Goal: Information Seeking & Learning: Learn about a topic

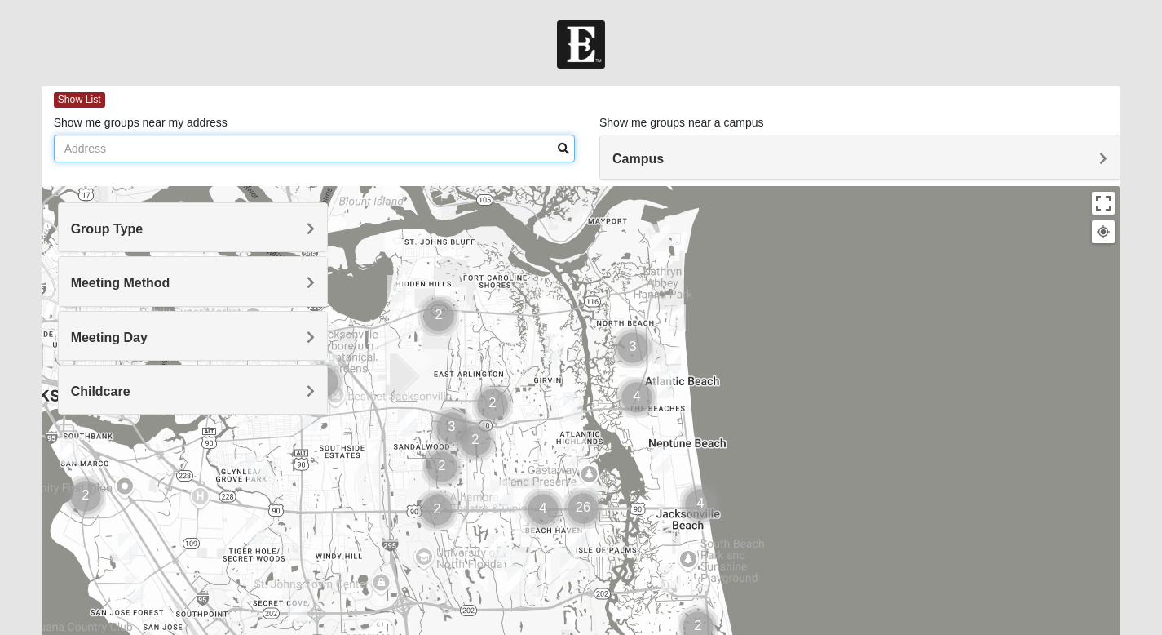
click at [139, 153] on input "Show me groups near my address" at bounding box center [314, 149] width 521 height 28
type input "9"
type input "32250"
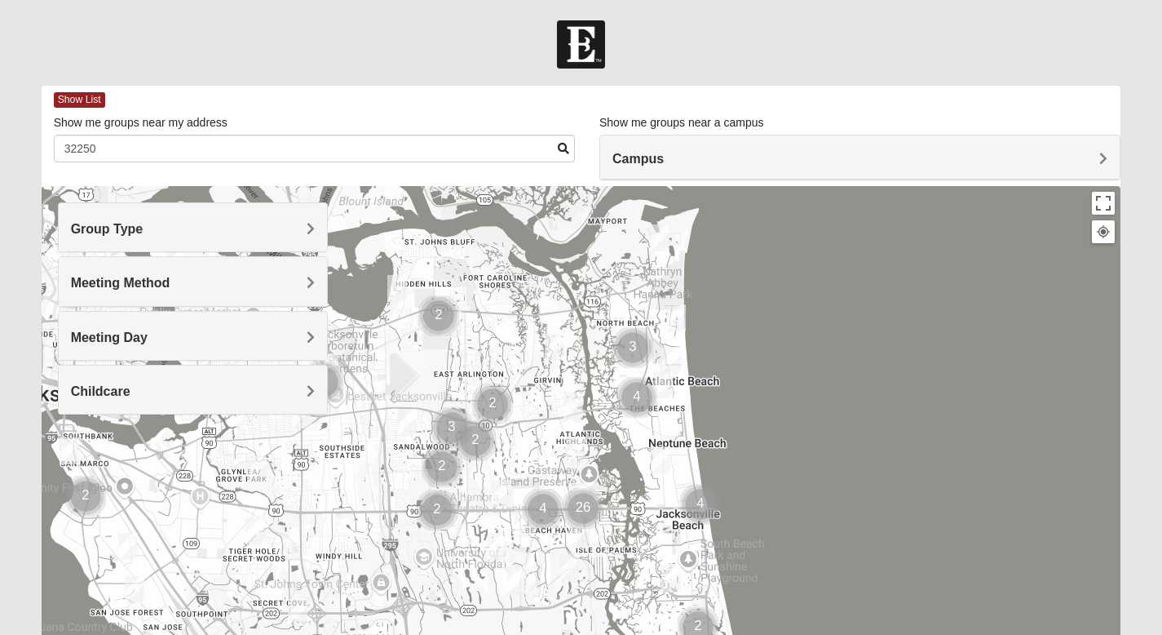
click at [564, 148] on span at bounding box center [563, 148] width 11 height 11
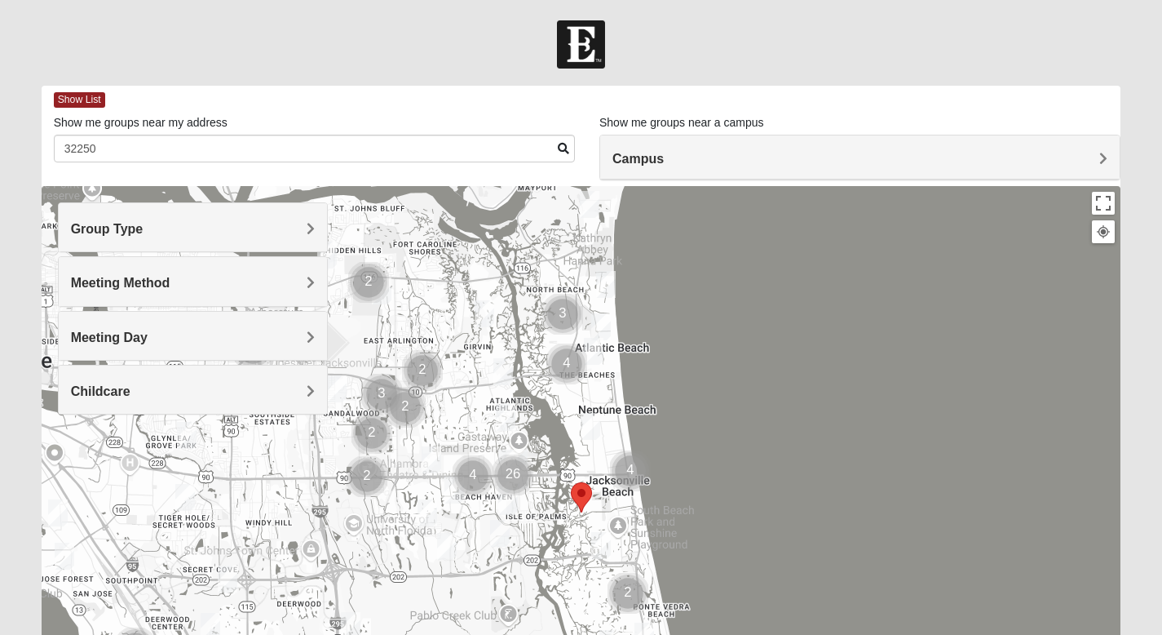
click at [601, 547] on img "Womens Doudna 32250" at bounding box center [601, 545] width 20 height 27
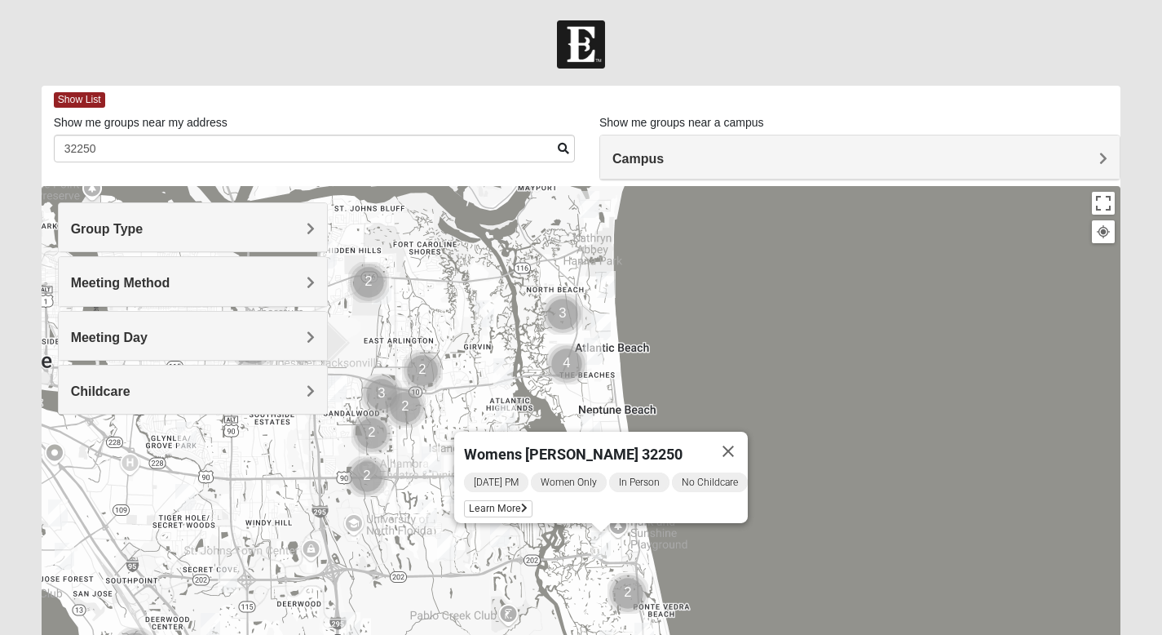
click at [601, 547] on img "Womens Doudna 32250" at bounding box center [601, 545] width 20 height 27
click at [693, 553] on div "Womens [PERSON_NAME] 32250 [DATE] PM Women Only In Person No Childcare Learn Mo…" at bounding box center [582, 512] width 1080 height 652
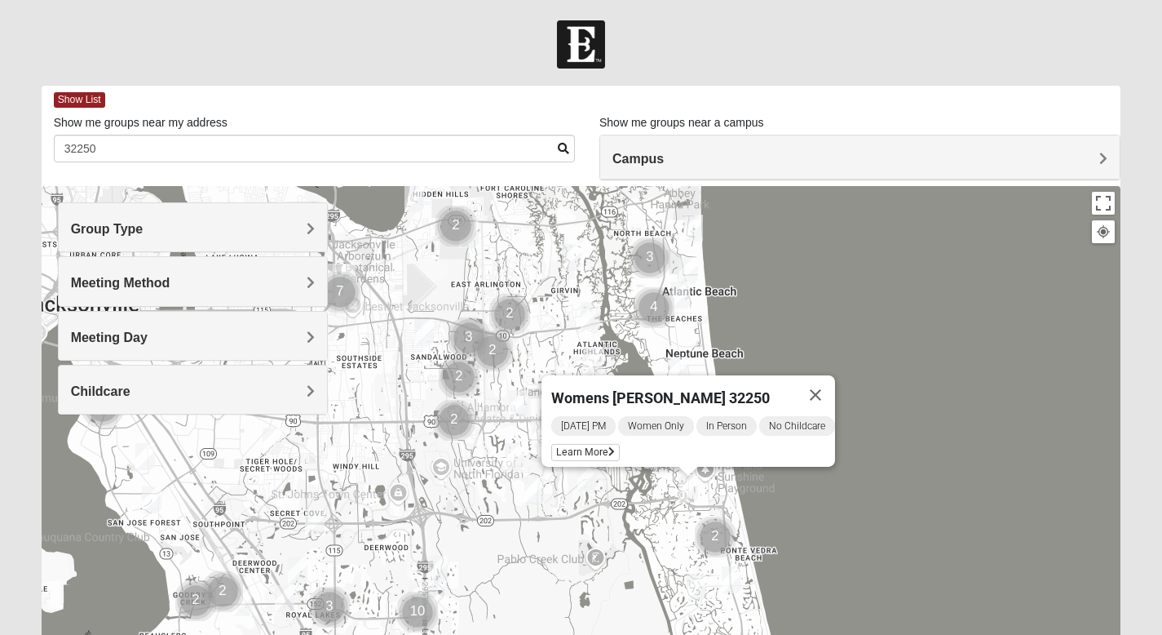
drag, startPoint x: 308, startPoint y: 514, endPoint x: 427, endPoint y: 419, distance: 152.1
click at [427, 419] on div "Womens [PERSON_NAME] 32250 [DATE] PM Women Only In Person No Childcare Learn Mo…" at bounding box center [582, 512] width 1080 height 652
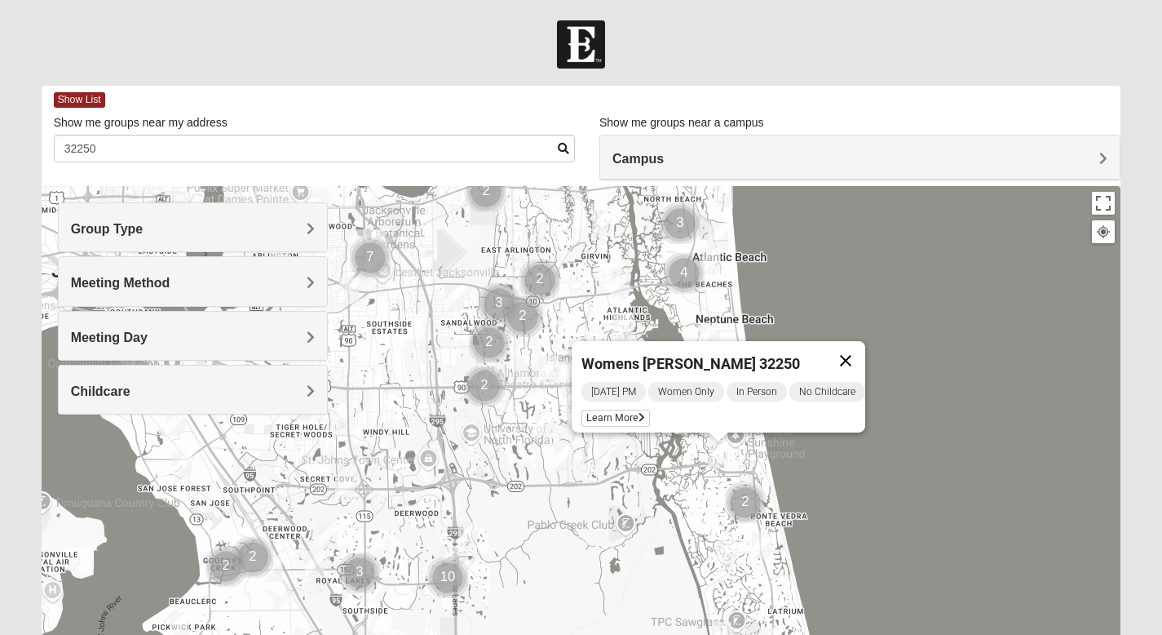
click at [861, 344] on button "Close" at bounding box center [845, 360] width 39 height 39
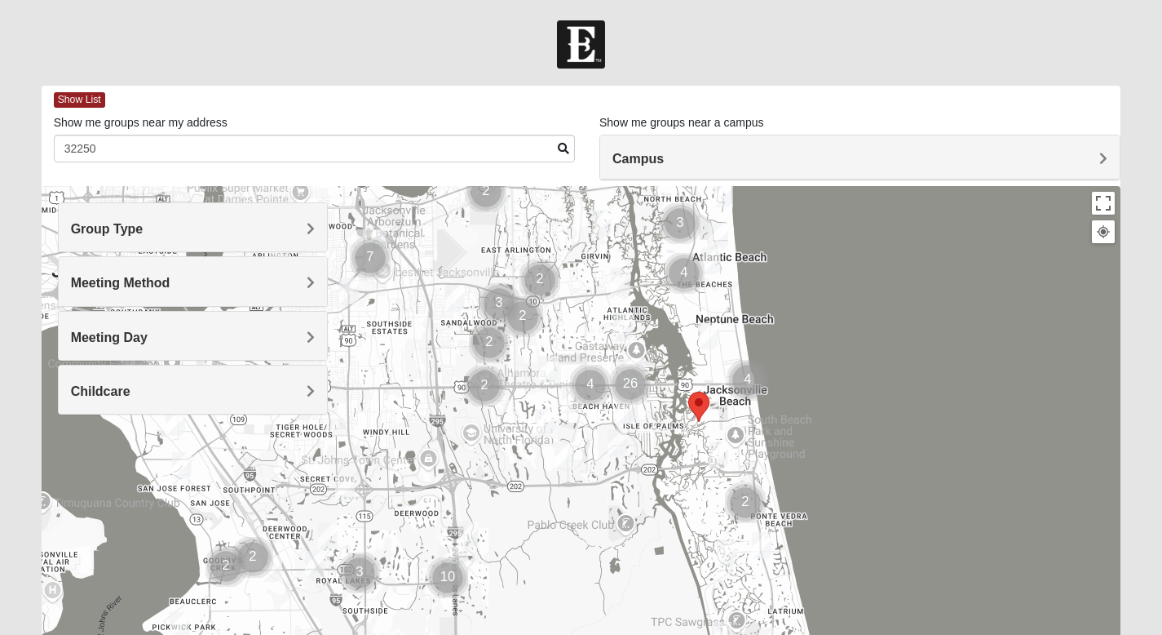
click at [685, 273] on img "Cluster of 4 groups" at bounding box center [684, 273] width 41 height 41
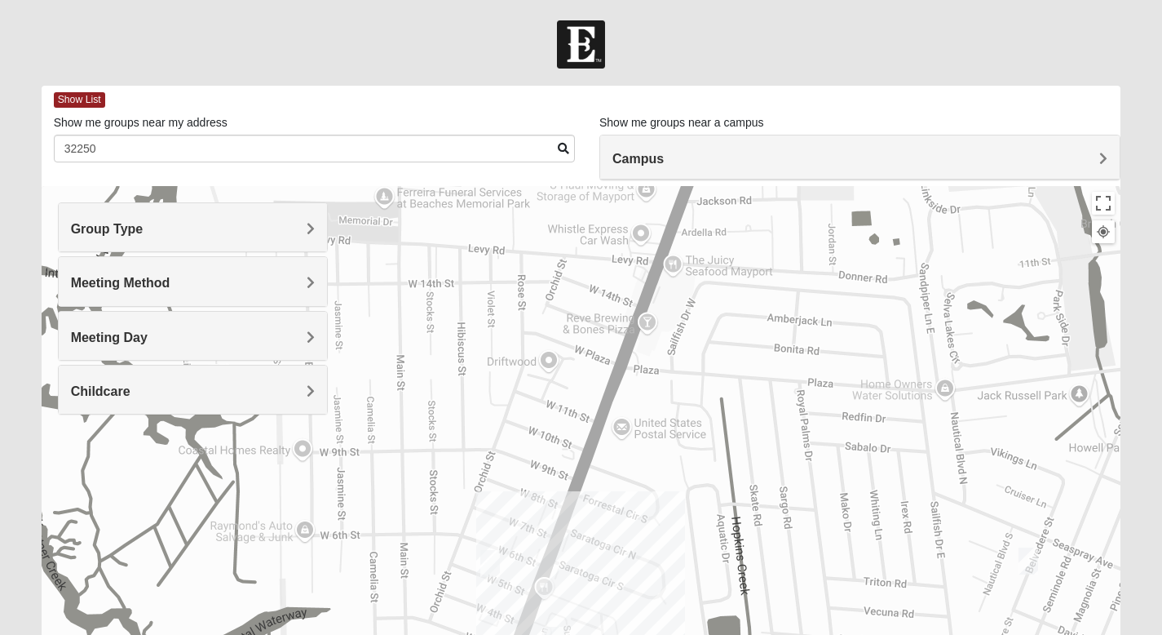
click at [1027, 562] on img "Mixed Dennis 32233" at bounding box center [1029, 560] width 20 height 27
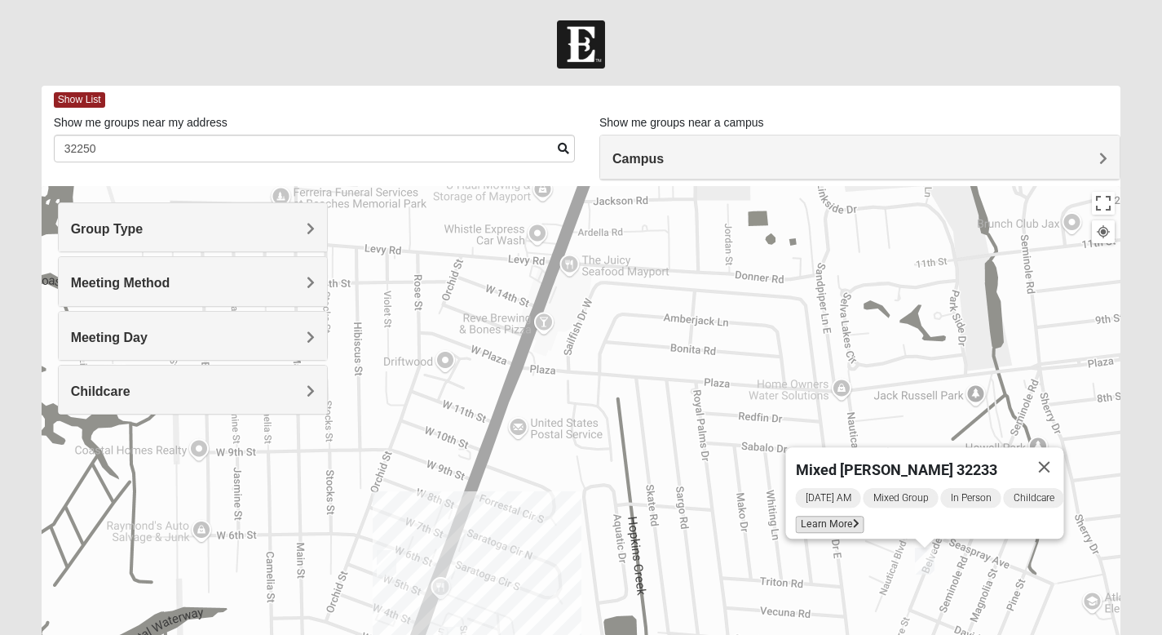
click at [839, 515] on span "Learn More" at bounding box center [829, 523] width 69 height 17
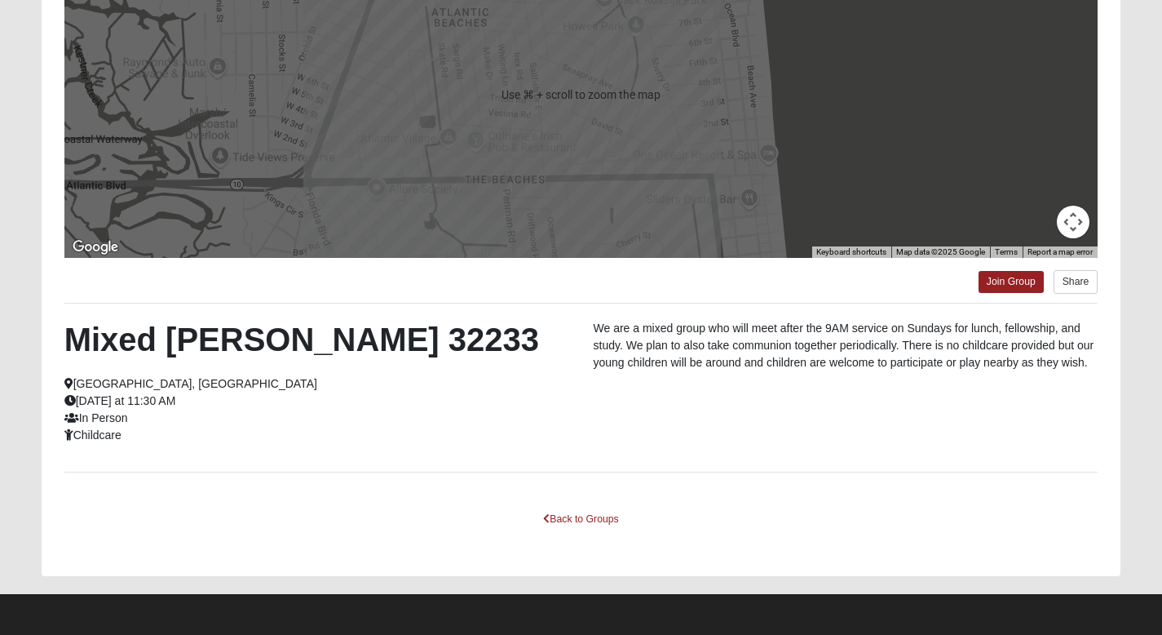
scroll to position [247, 0]
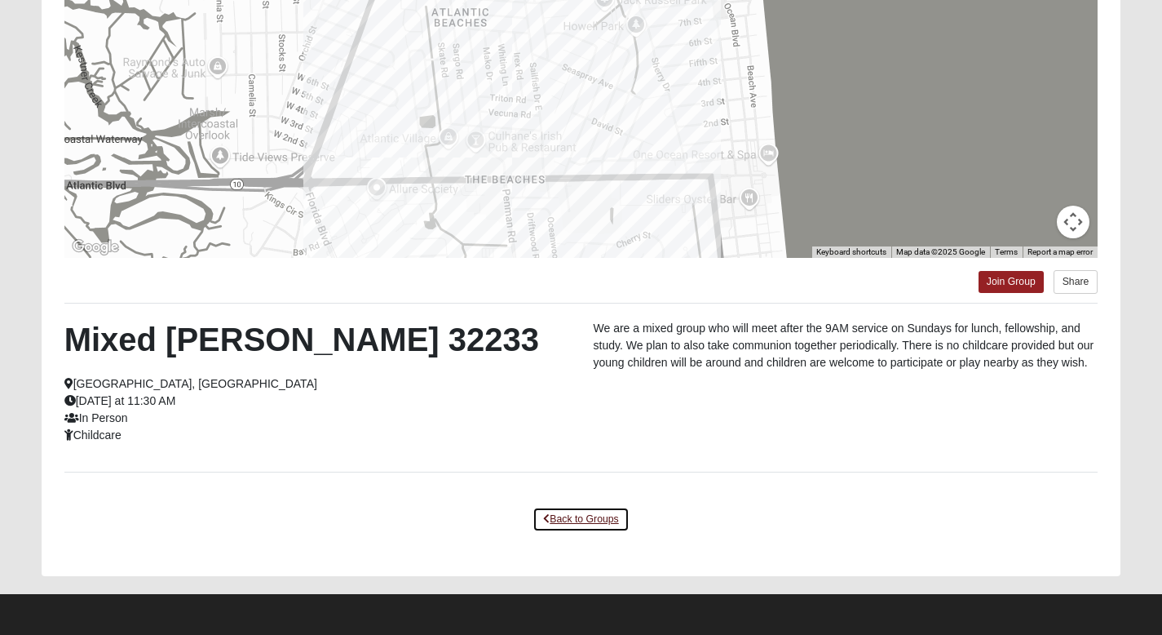
click at [572, 523] on link "Back to Groups" at bounding box center [581, 518] width 96 height 25
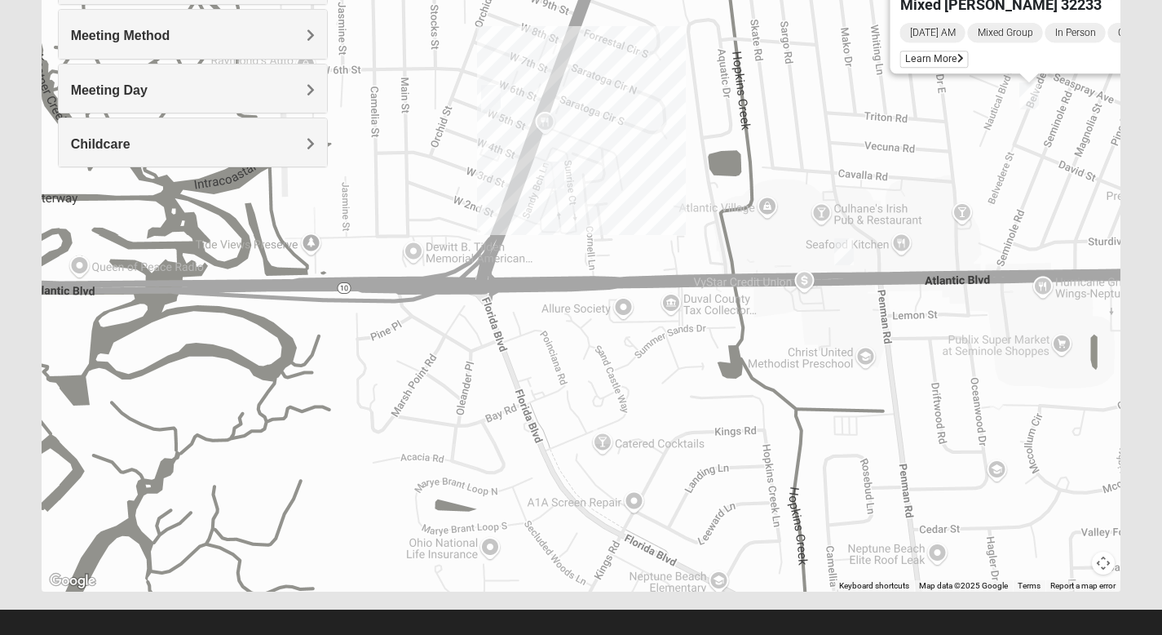
drag, startPoint x: 400, startPoint y: 468, endPoint x: 493, endPoint y: 271, distance: 218.5
click at [493, 270] on div "Mixed [PERSON_NAME] 32233 [DATE] AM Mixed Group In Person Childcare Learn More" at bounding box center [582, 265] width 1080 height 652
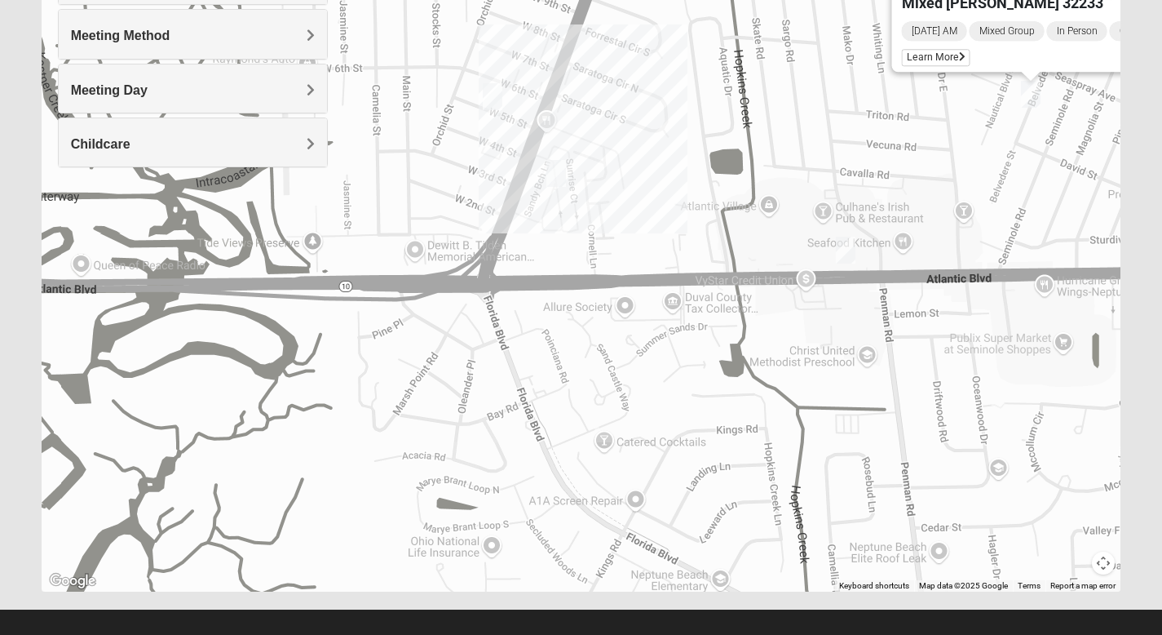
click at [845, 250] on img "Womens Foran 32233" at bounding box center [846, 250] width 20 height 27
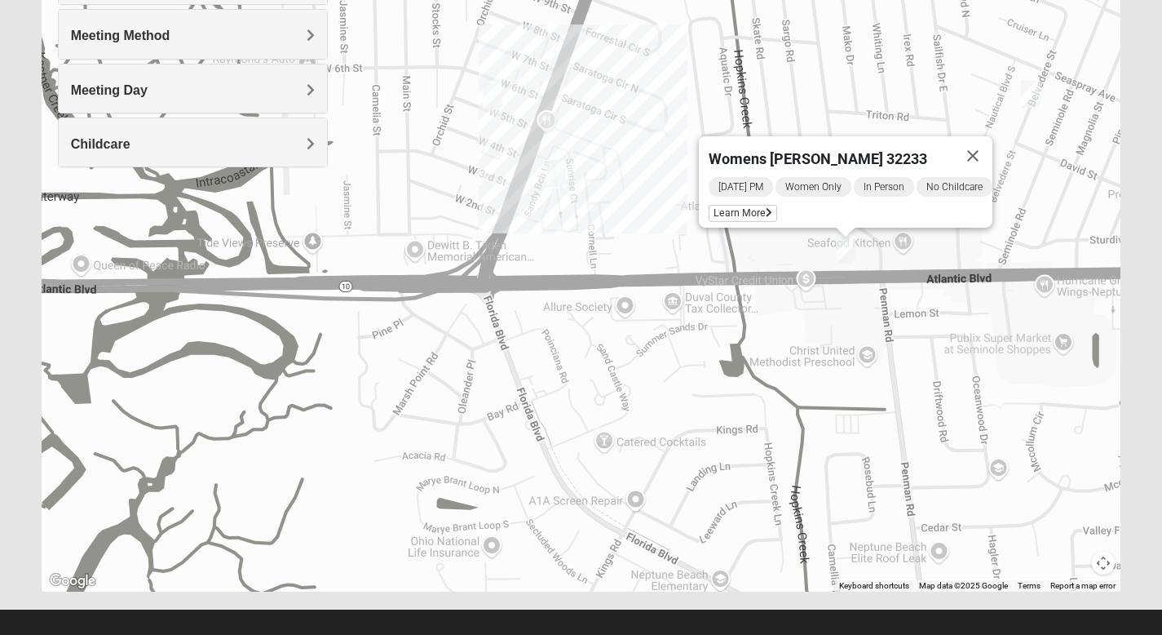
click at [842, 248] on img "Womens Foran 32233" at bounding box center [846, 250] width 20 height 27
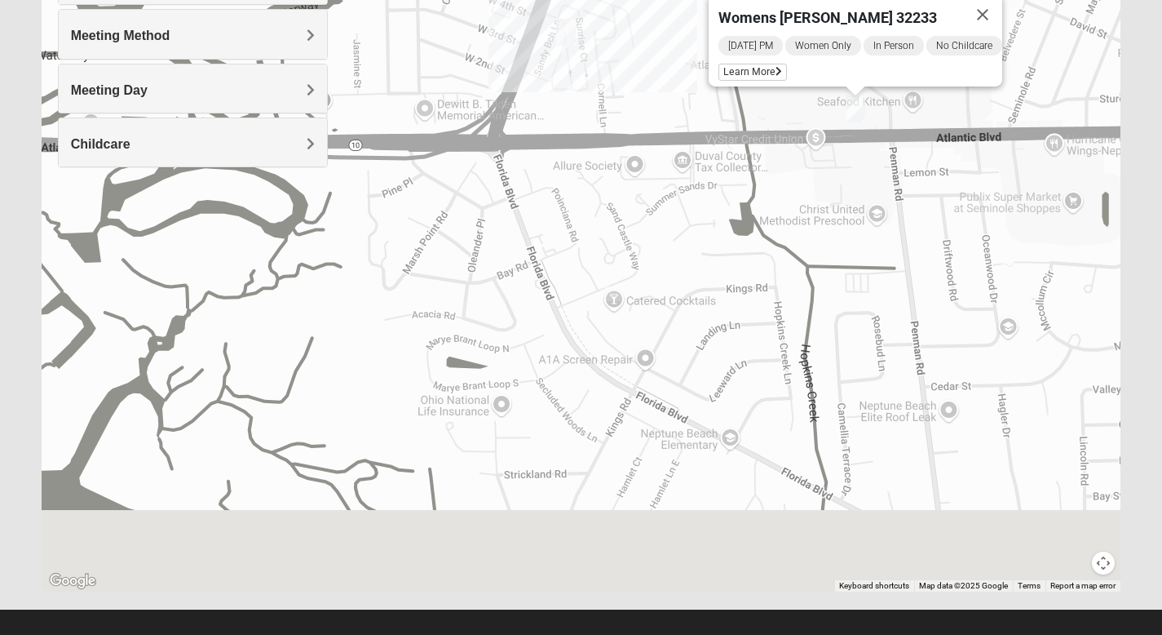
drag, startPoint x: 829, startPoint y: 418, endPoint x: 826, endPoint y: 73, distance: 344.2
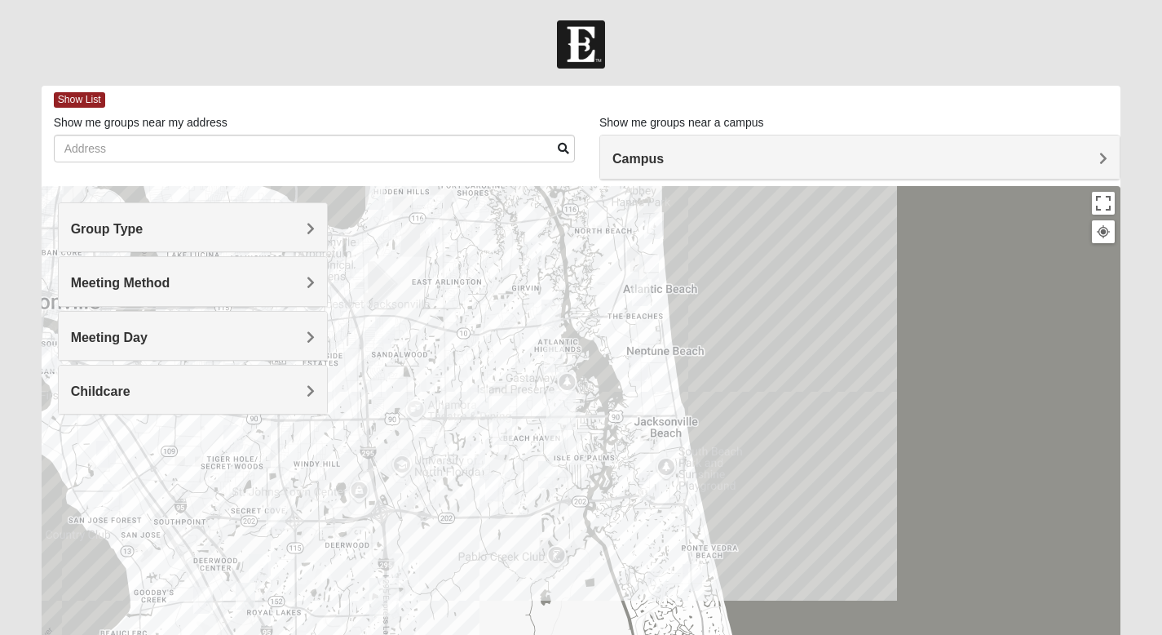
drag, startPoint x: 672, startPoint y: 545, endPoint x: 645, endPoint y: 425, distance: 122.9
click at [645, 425] on div at bounding box center [582, 512] width 1080 height 652
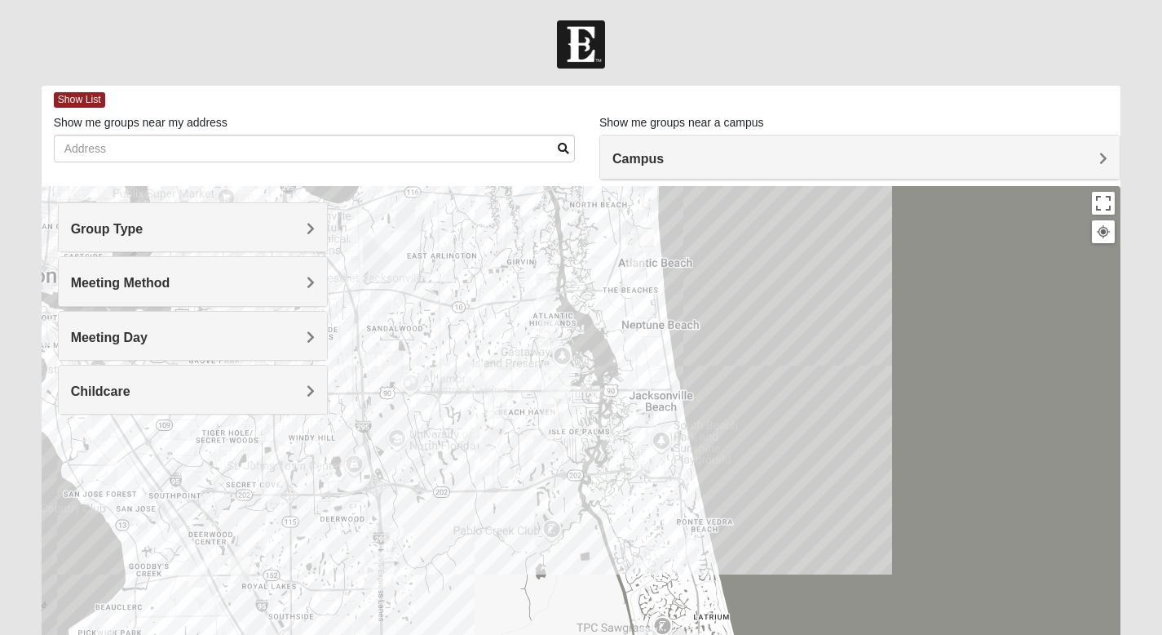
click at [674, 383] on div at bounding box center [582, 512] width 1080 height 652
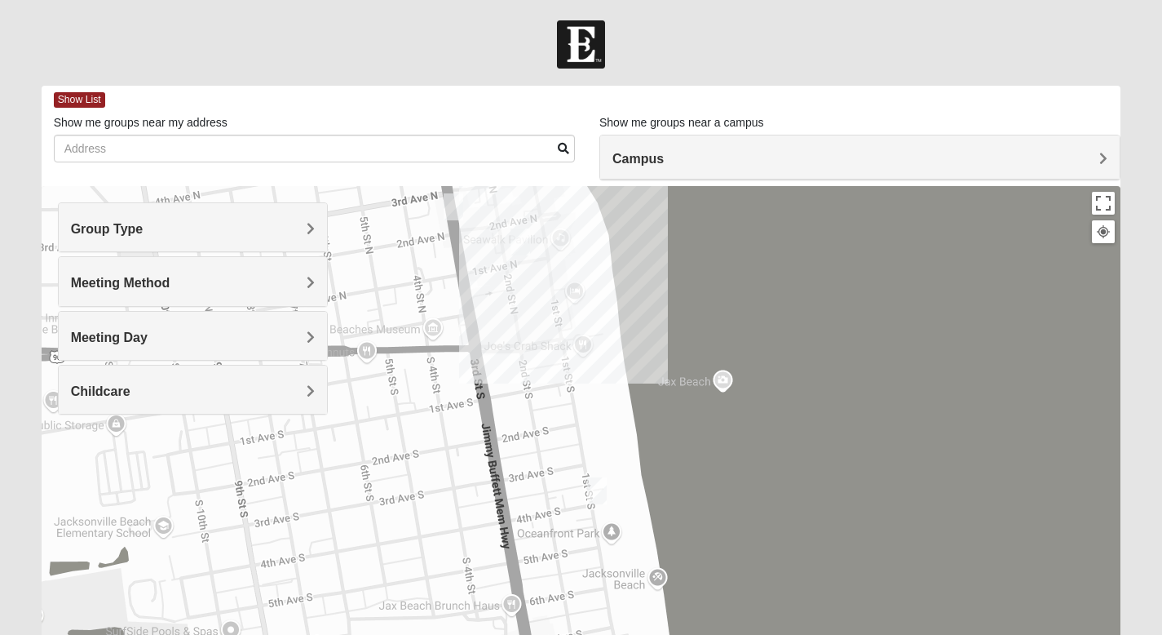
drag, startPoint x: 653, startPoint y: 517, endPoint x: 586, endPoint y: 301, distance: 226.5
click at [586, 301] on div at bounding box center [582, 512] width 1080 height 652
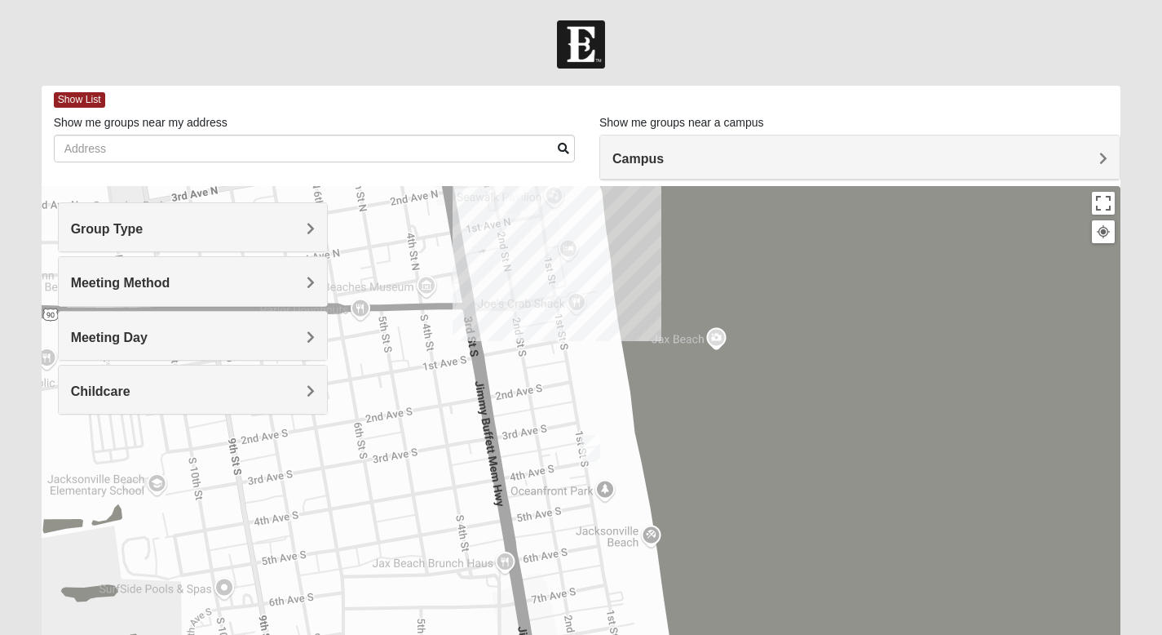
click at [591, 450] on img "Mixed Watkins 32250" at bounding box center [591, 448] width 20 height 27
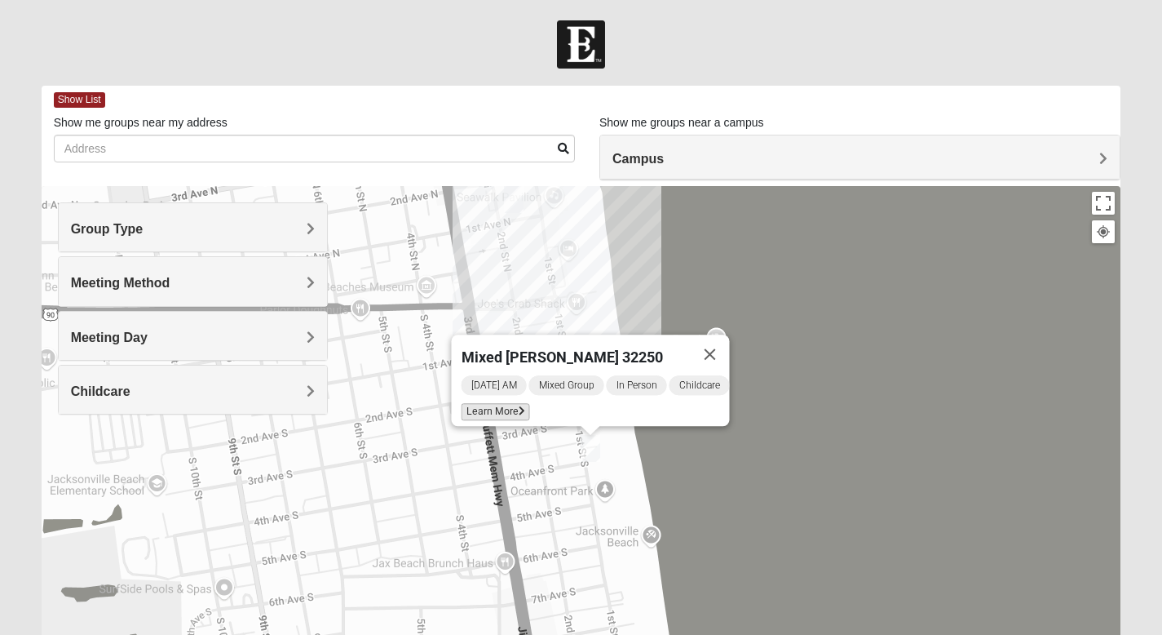
click at [494, 404] on span "Learn More" at bounding box center [495, 411] width 69 height 17
